Goal: Task Accomplishment & Management: Use online tool/utility

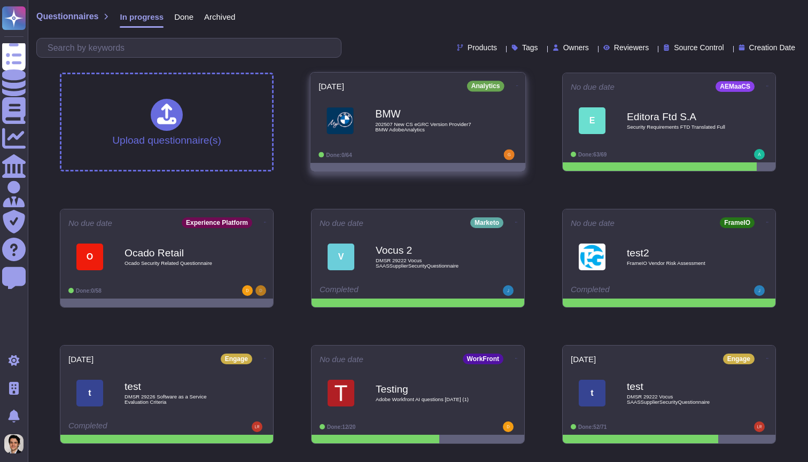
click at [407, 122] on span "202507 New CS eGRC Version Provider7 BMW AdobeAnalytics" at bounding box center [429, 127] width 108 height 10
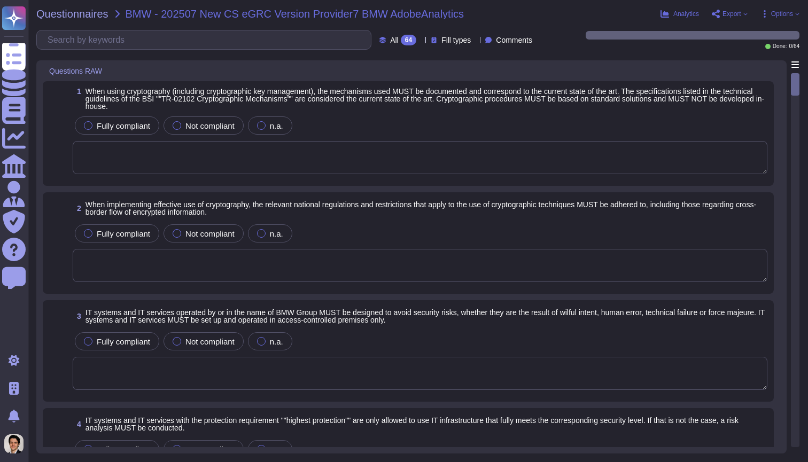
click at [772, 13] on span "Options" at bounding box center [782, 14] width 22 height 6
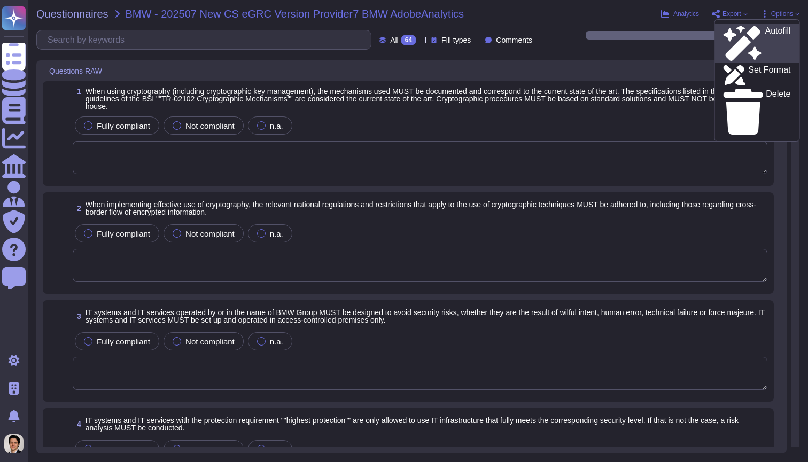
click at [765, 32] on p "Autofill" at bounding box center [778, 44] width 26 height 34
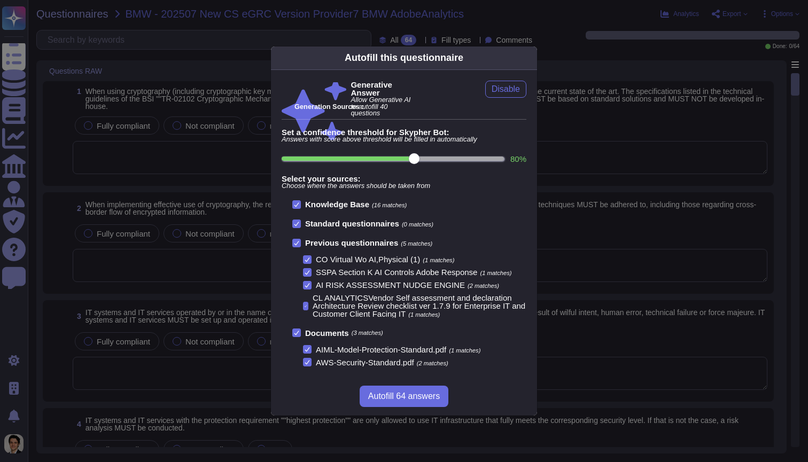
click at [650, 41] on div "Autofill this questionnaire Generative Answer Allow Generative AI to autofill 4…" at bounding box center [404, 231] width 808 height 462
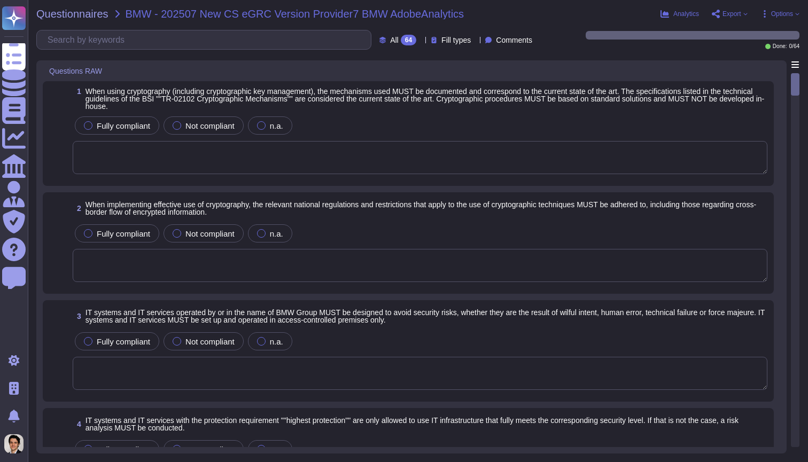
click at [723, 15] on span "Export" at bounding box center [732, 14] width 19 height 6
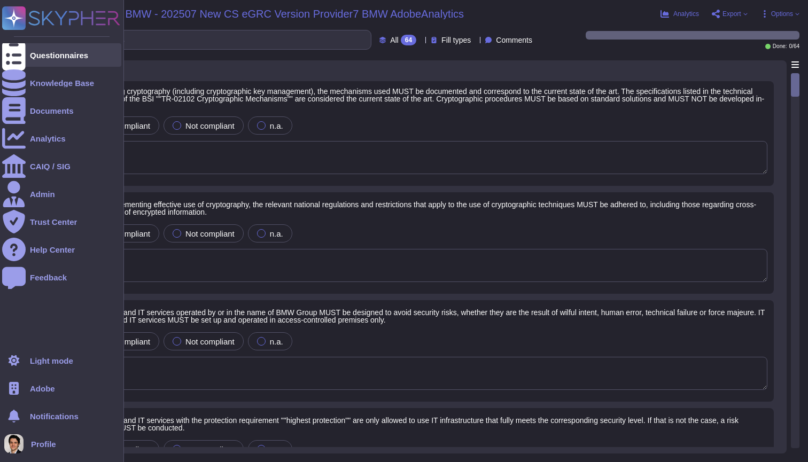
click at [19, 49] on div at bounding box center [14, 55] width 24 height 24
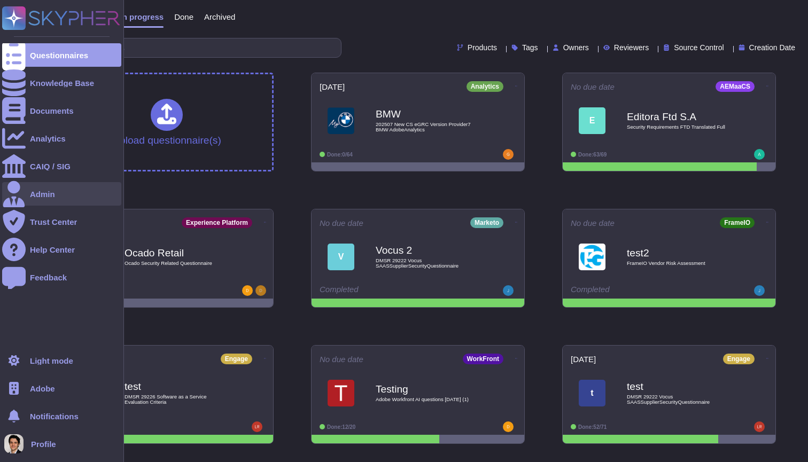
click at [62, 189] on div "Admin" at bounding box center [61, 194] width 119 height 24
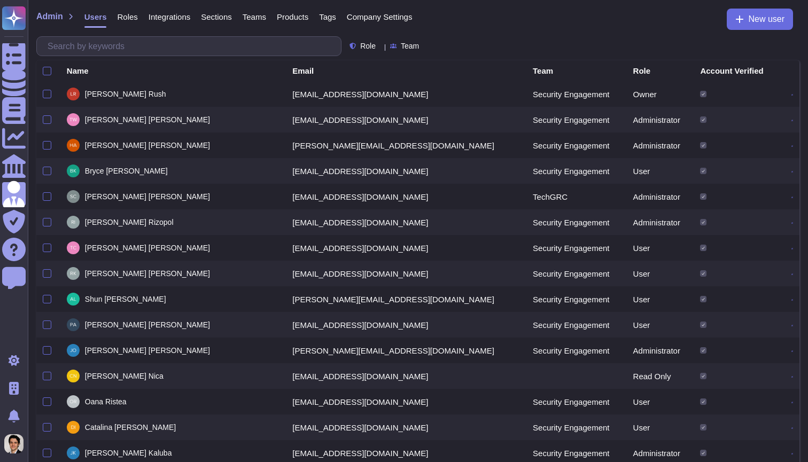
click at [169, 20] on span "Integrations" at bounding box center [170, 17] width 42 height 8
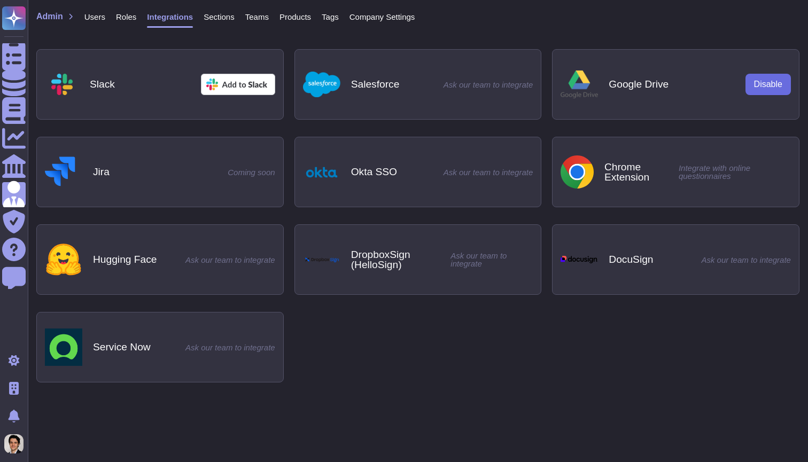
click at [103, 17] on span "Users" at bounding box center [94, 17] width 21 height 8
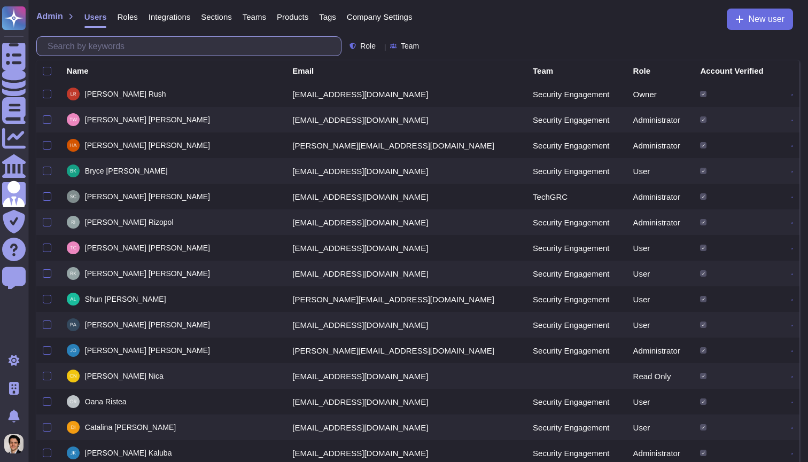
click at [174, 48] on input "text" at bounding box center [191, 46] width 299 height 19
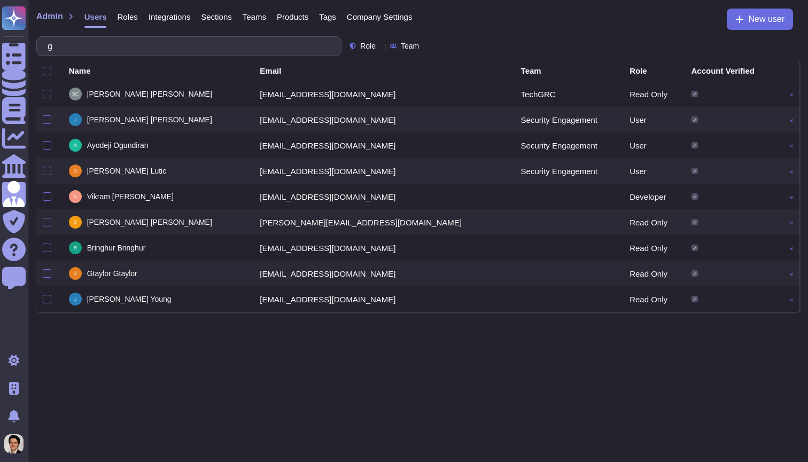
click at [136, 13] on span "Roles" at bounding box center [127, 17] width 20 height 8
type input "g"
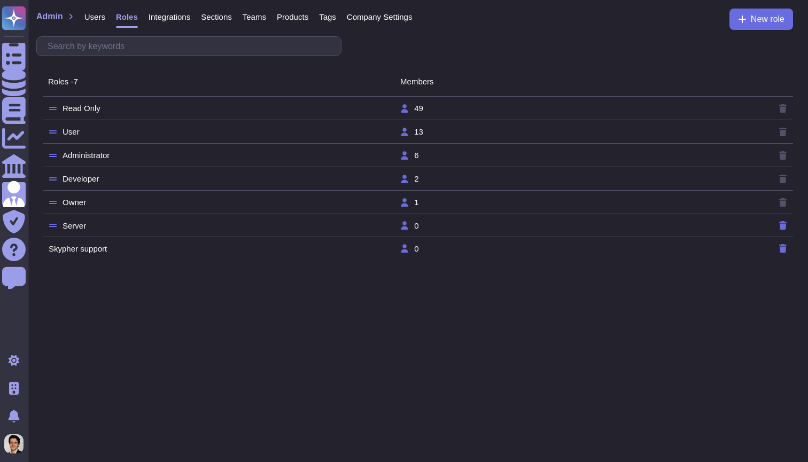
click at [192, 133] on td "User" at bounding box center [224, 132] width 352 height 10
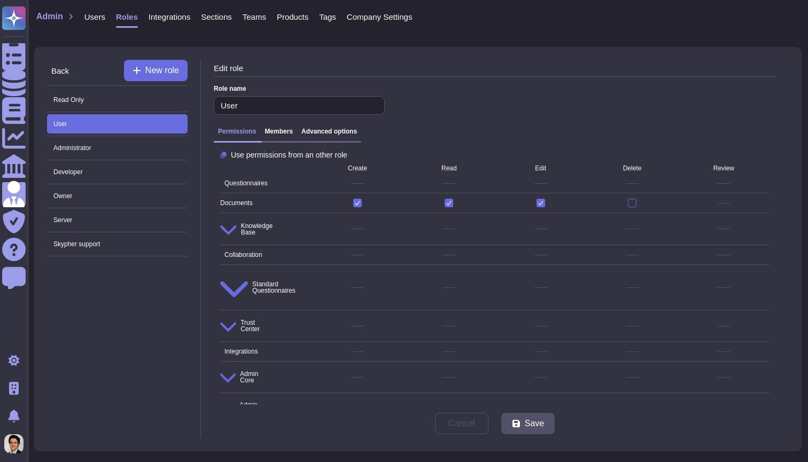
click at [299, 393] on div "Admin Misc" at bounding box center [495, 408] width 550 height 30
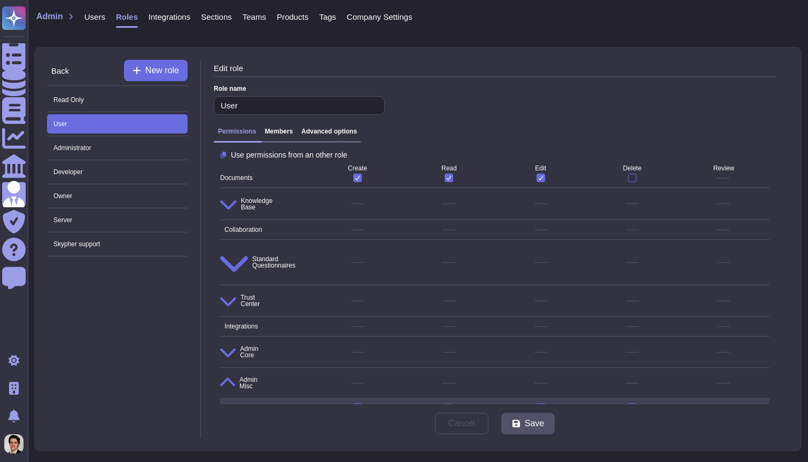
scroll to position [25, 0]
click at [327, 131] on h3 "Advanced options" at bounding box center [329, 131] width 56 height 7
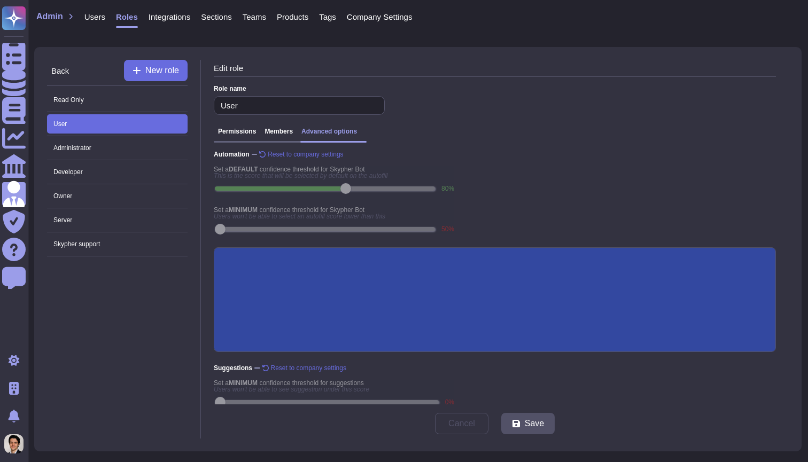
click at [383, 13] on span "Company Settings" at bounding box center [380, 17] width 66 height 8
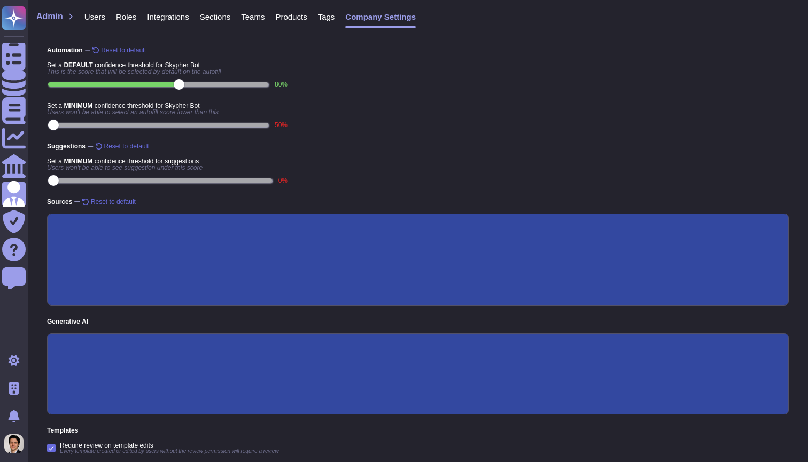
click at [327, 21] on div "Tags" at bounding box center [321, 19] width 28 height 21
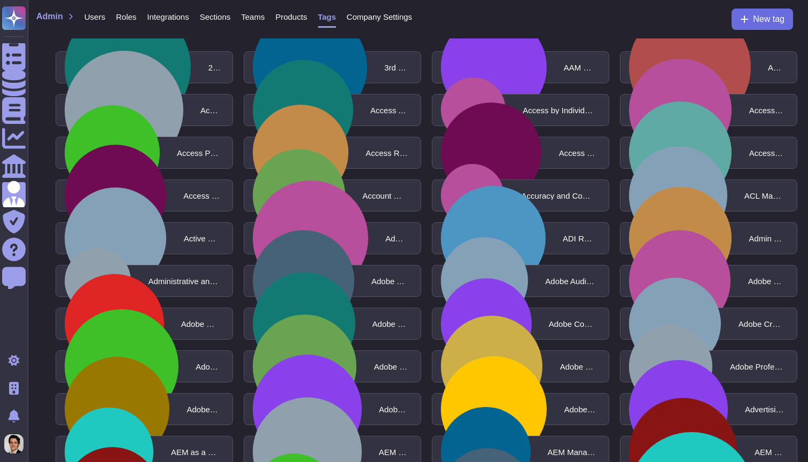
click at [307, 21] on span "Products" at bounding box center [291, 17] width 32 height 8
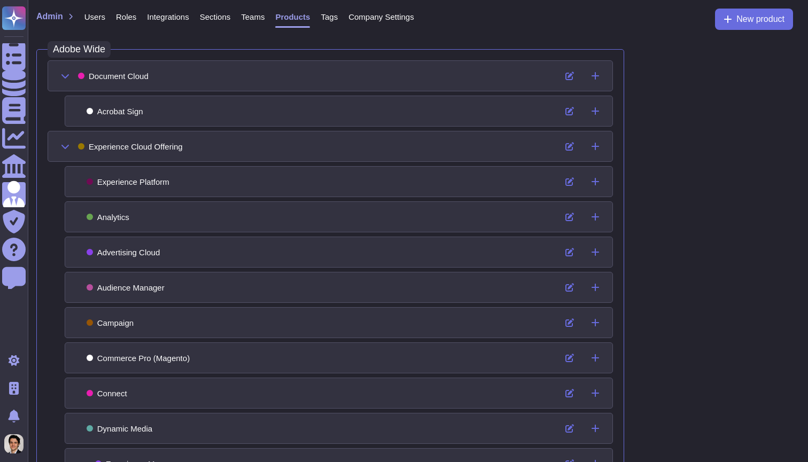
click at [376, 19] on span "Company Settings" at bounding box center [382, 17] width 66 height 8
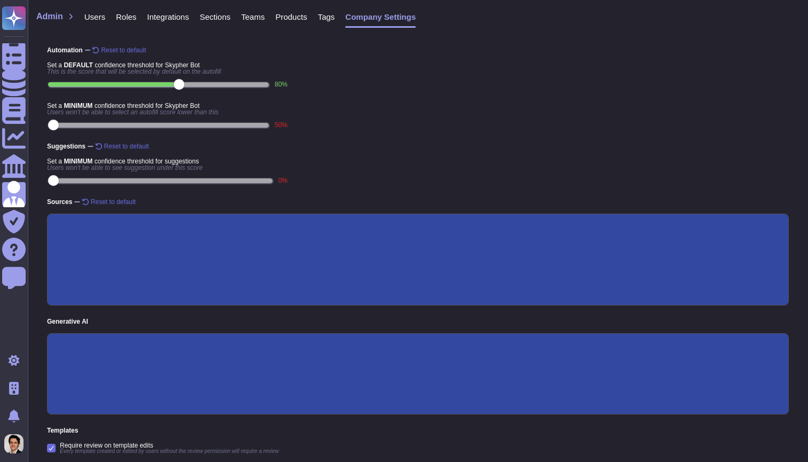
click at [333, 21] on span "Tags" at bounding box center [326, 17] width 17 height 8
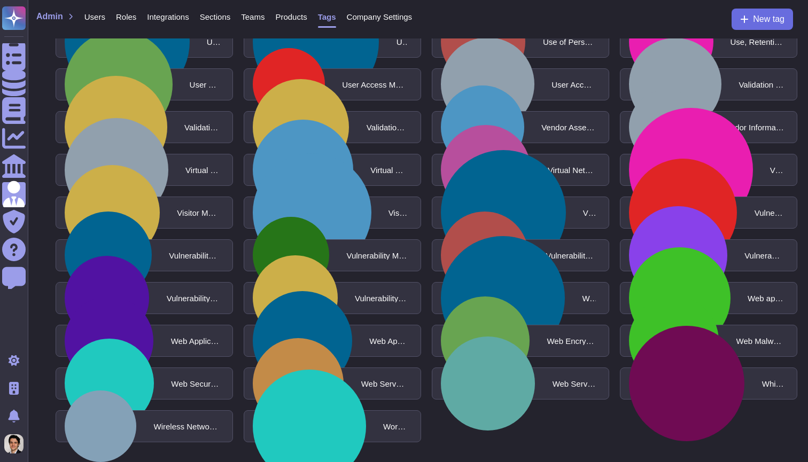
scroll to position [9176, 0]
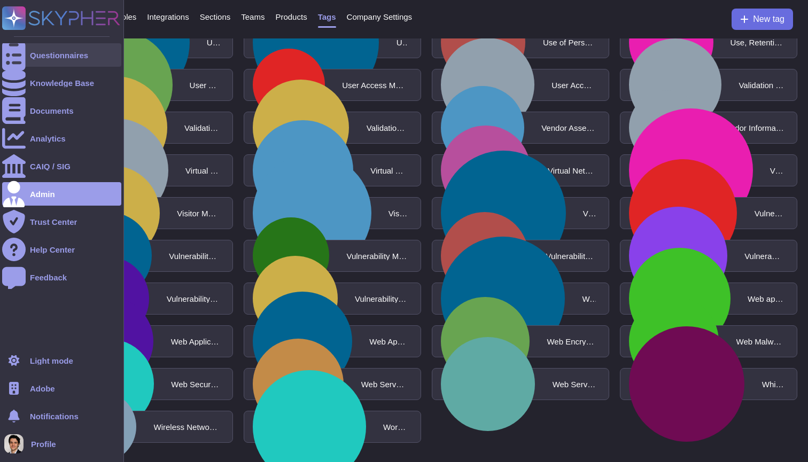
click at [25, 48] on div at bounding box center [14, 55] width 24 height 24
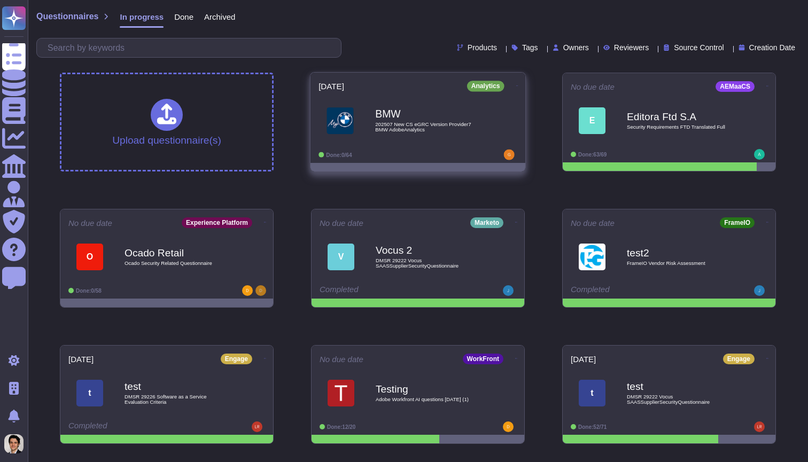
click at [475, 126] on span "202507 New CS eGRC Version Provider7 BMW AdobeAnalytics" at bounding box center [429, 127] width 108 height 10
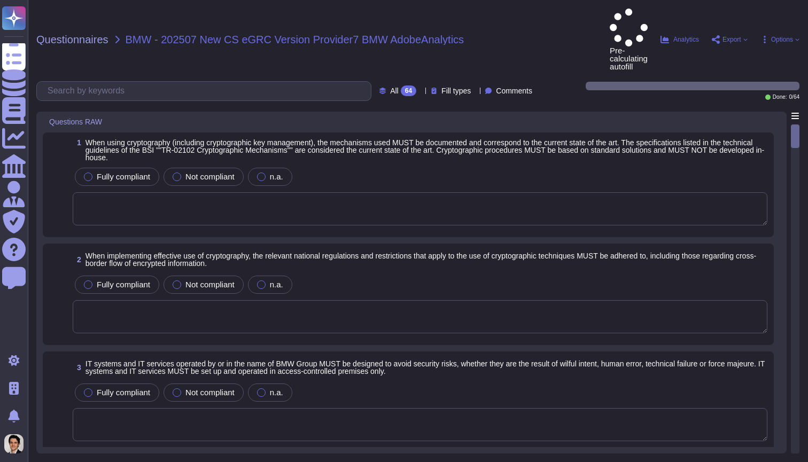
click at [776, 36] on span "Options" at bounding box center [782, 39] width 22 height 6
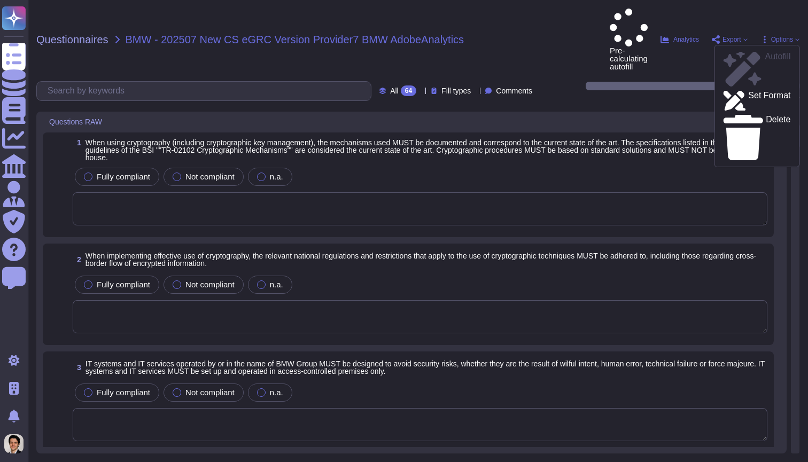
click at [614, 40] on div "Questionnaires BMW - 202507 New CS eGRC Version Provider7 BMW AdobeAnalytics Pr…" at bounding box center [418, 231] width 780 height 462
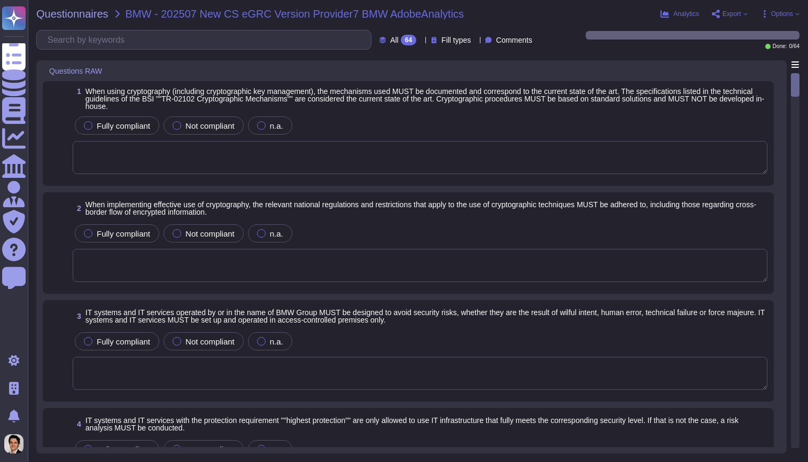
click at [771, 16] on span "Options" at bounding box center [782, 14] width 22 height 6
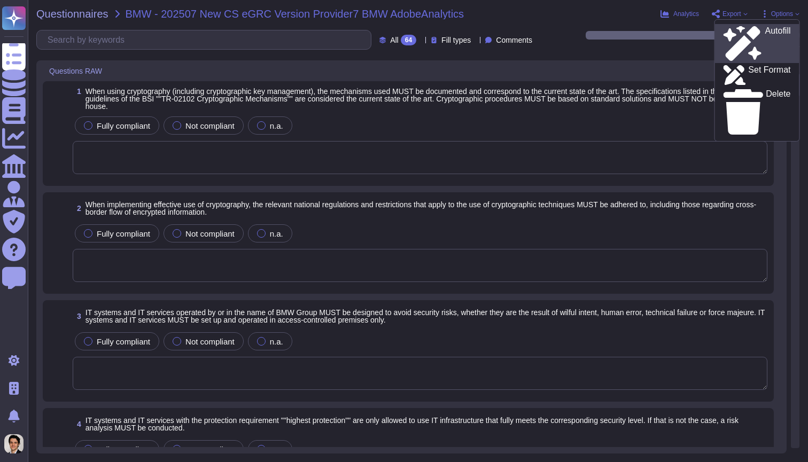
click at [765, 33] on p "Autofill" at bounding box center [778, 44] width 26 height 34
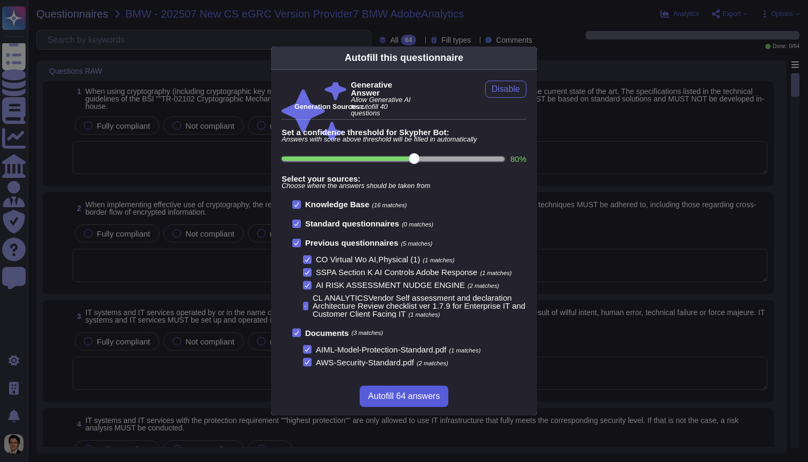
click at [403, 401] on button "Autofill 64 answers" at bounding box center [404, 396] width 89 height 21
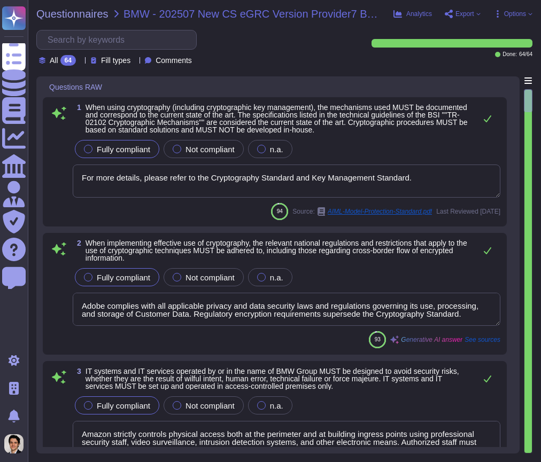
type textarea "For more details, please refer to the Cryptography Standard and Key Management …"
type textarea "Adobe complies with all applicable privacy and data security laws and regulatio…"
type textarea "Amazon strictly controls physical access both at the perimeter and at building …"
type textarea "Adobe management performs an annual risk assessment. Results from risk assessme…"
type textarea "Adobe has a formal patch management process implemented, which is governed by t…"
